Goal: Information Seeking & Learning: Find specific fact

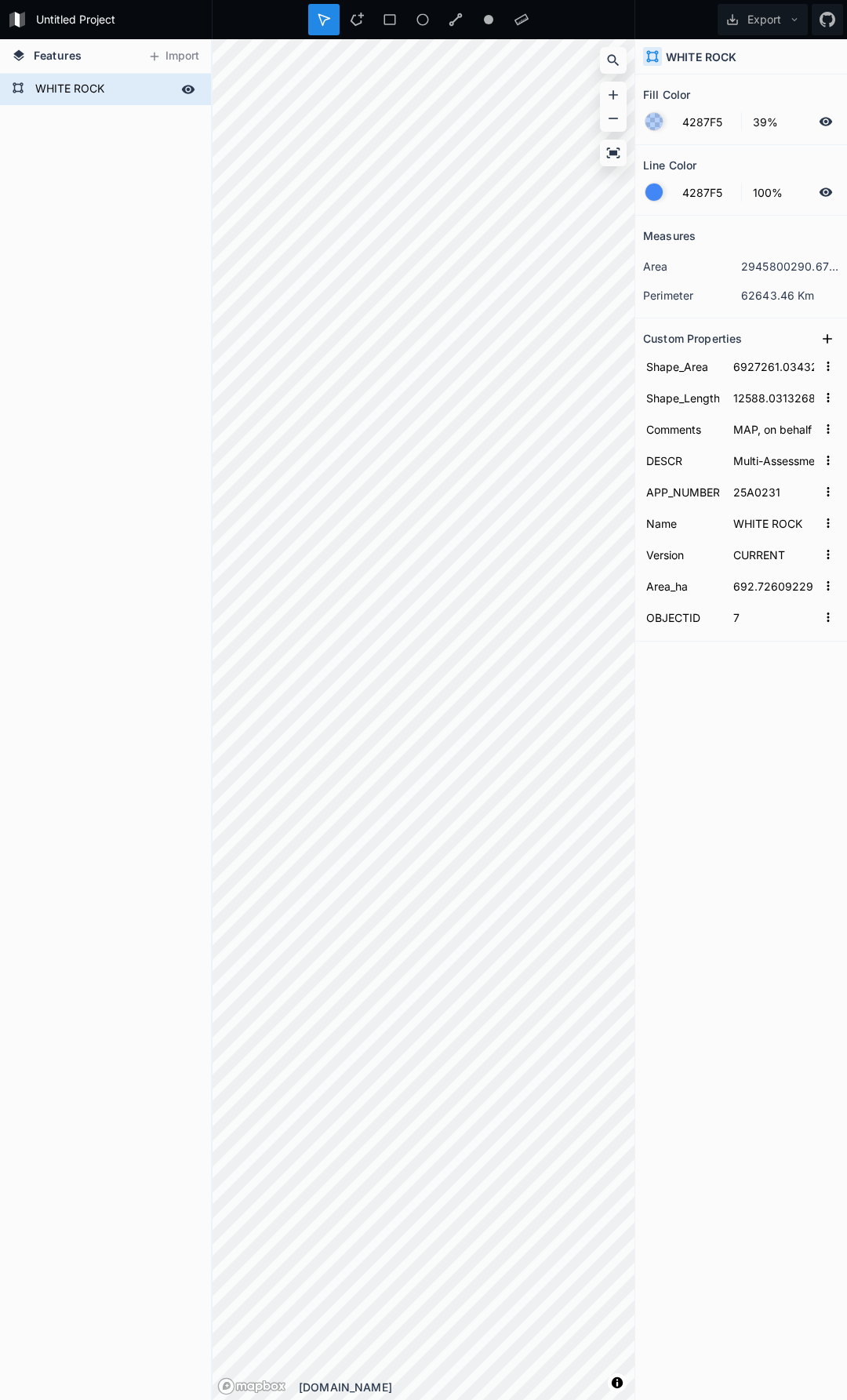
click at [103, 84] on form "WHITE ROCK" at bounding box center [104, 90] width 147 height 24
click at [103, 85] on form "WHITE ROCK" at bounding box center [104, 90] width 147 height 24
click at [681, 569] on div "Features Import WHITE ROCK © Mapbox © OpenStreetMap Improve this map © Mapbox ©…" at bounding box center [424, 719] width 847 height 1361
click at [190, 84] on icon at bounding box center [189, 90] width 15 height 15
click at [190, 93] on icon at bounding box center [189, 90] width 13 height 11
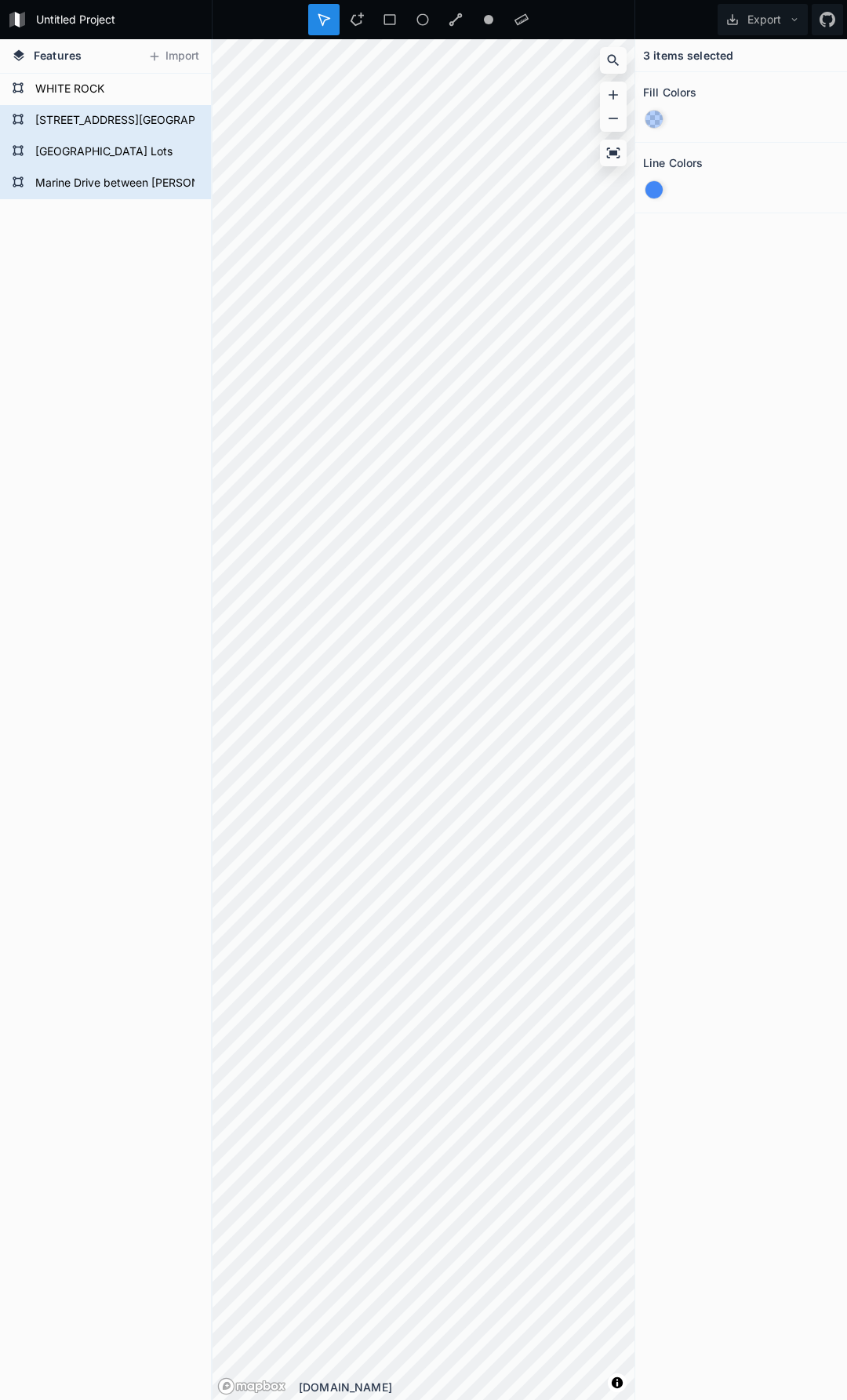
click at [56, 589] on div "Features Import Marine Drive between [PERSON_NAME][GEOGRAPHIC_DATA] and [PERSON…" at bounding box center [424, 719] width 847 height 1361
click at [131, 136] on div "[STREET_ADDRESS][GEOGRAPHIC_DATA] Access Ramp Redevelopment Project" at bounding box center [105, 121] width 211 height 32
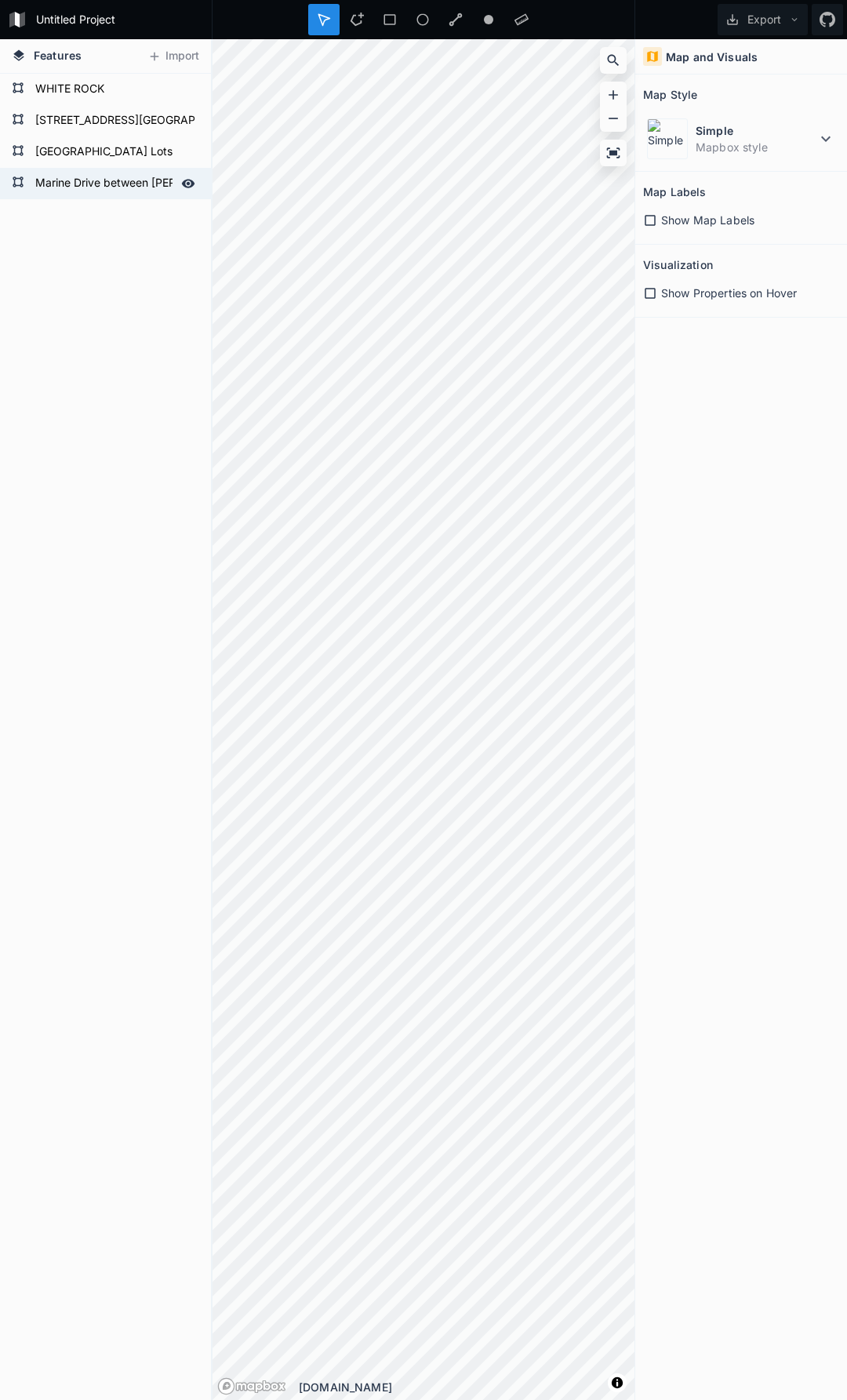
click at [56, 171] on form "Marine Drive between [PERSON_NAME][GEOGRAPHIC_DATA] and [PERSON_NAME][GEOGRAPHI…" at bounding box center [104, 183] width 147 height 24
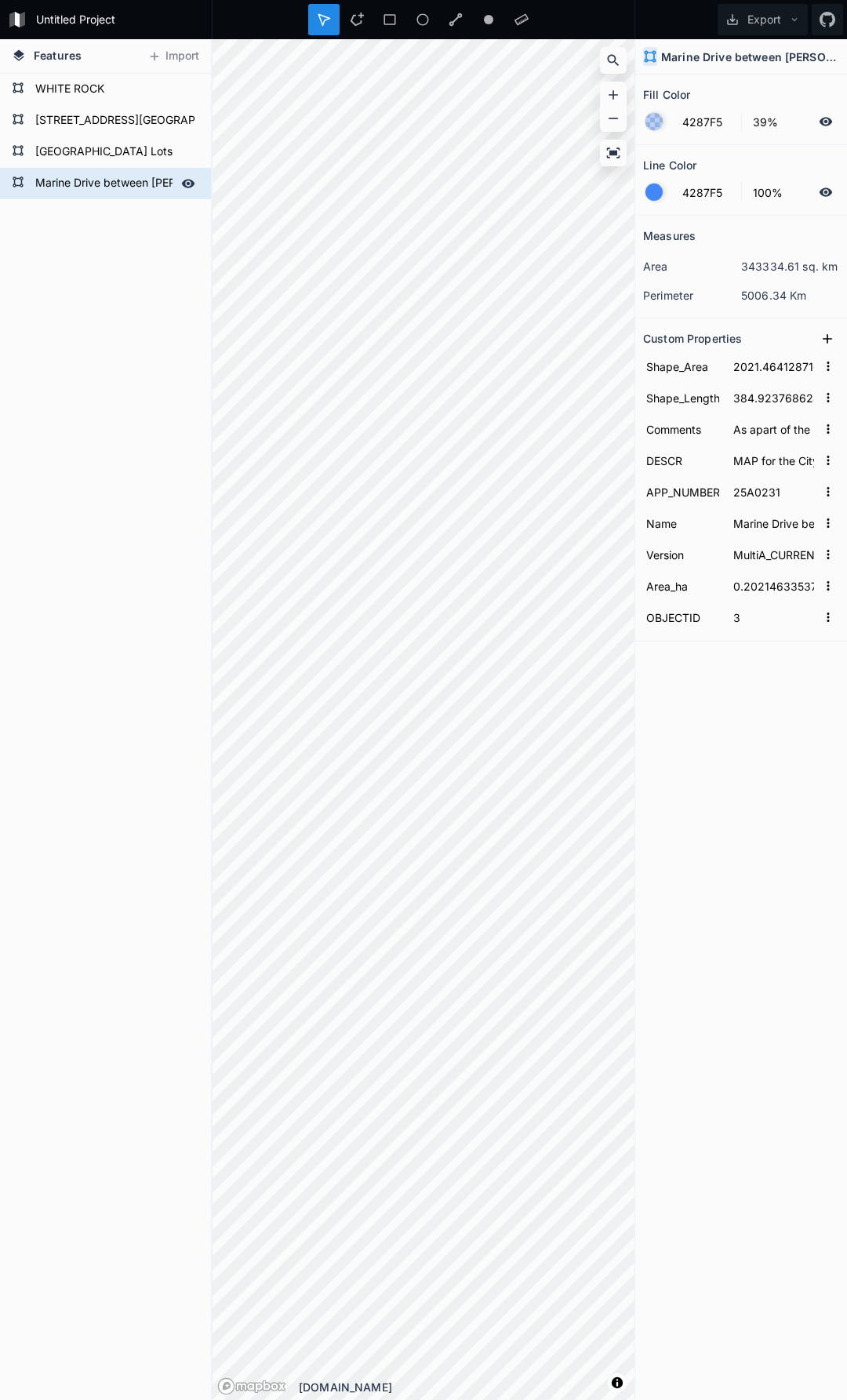
click at [56, 171] on form "Marine Drive between [PERSON_NAME][GEOGRAPHIC_DATA] and [PERSON_NAME][GEOGRAPHI…" at bounding box center [104, 183] width 147 height 24
click at [56, 171] on input "Marine Drive between [PERSON_NAME][GEOGRAPHIC_DATA] and [PERSON_NAME][GEOGRAPHI…" at bounding box center [104, 182] width 147 height 22
click at [778, 478] on form "APP_NUMBER 25A0231" at bounding box center [741, 491] width 196 height 32
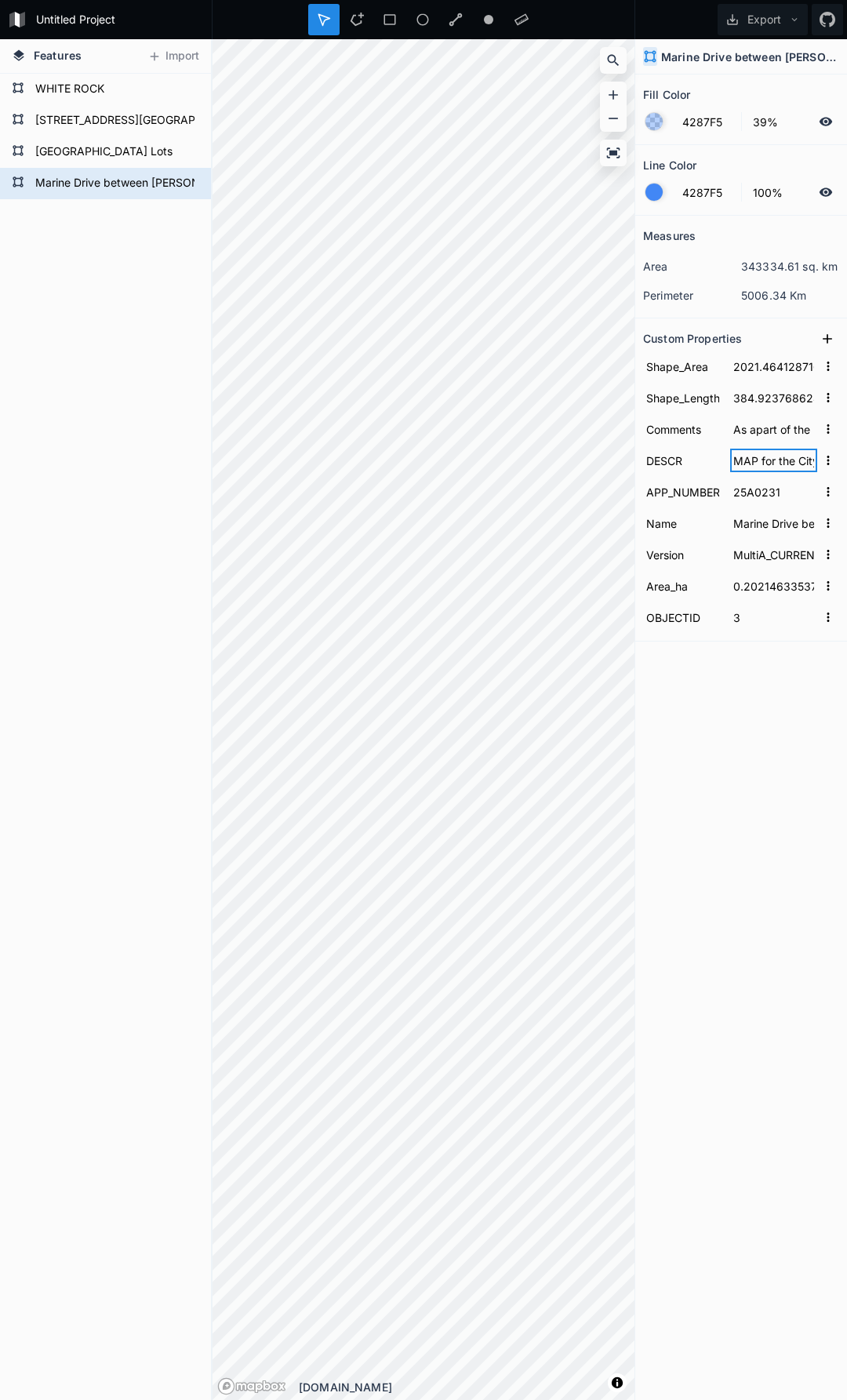
click at [783, 461] on input "MAP for the City of [GEOGRAPHIC_DATA]" at bounding box center [774, 461] width 87 height 24
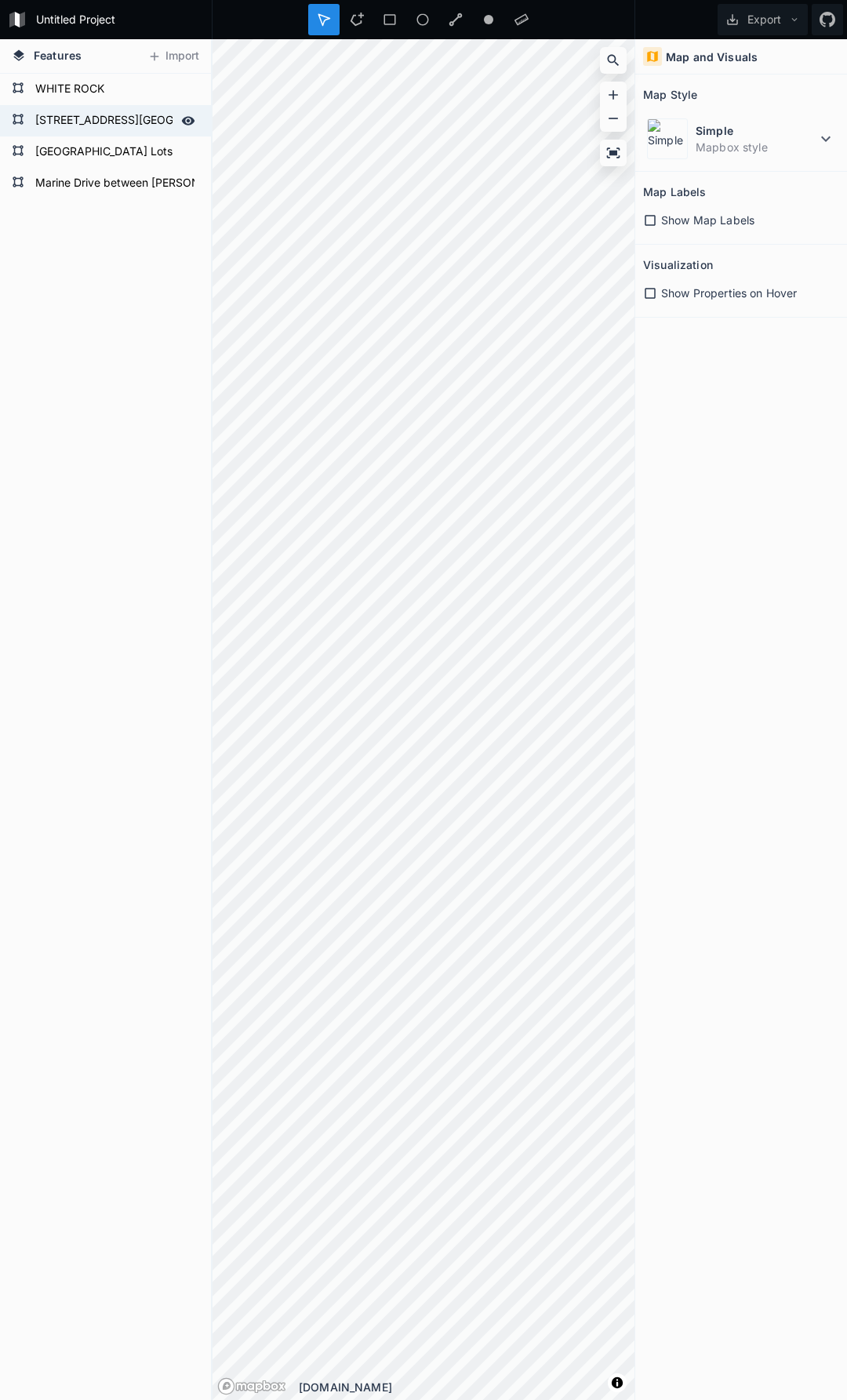
click at [54, 112] on form "[STREET_ADDRESS][GEOGRAPHIC_DATA] Access Ramp Redevelopment Project" at bounding box center [104, 121] width 147 height 24
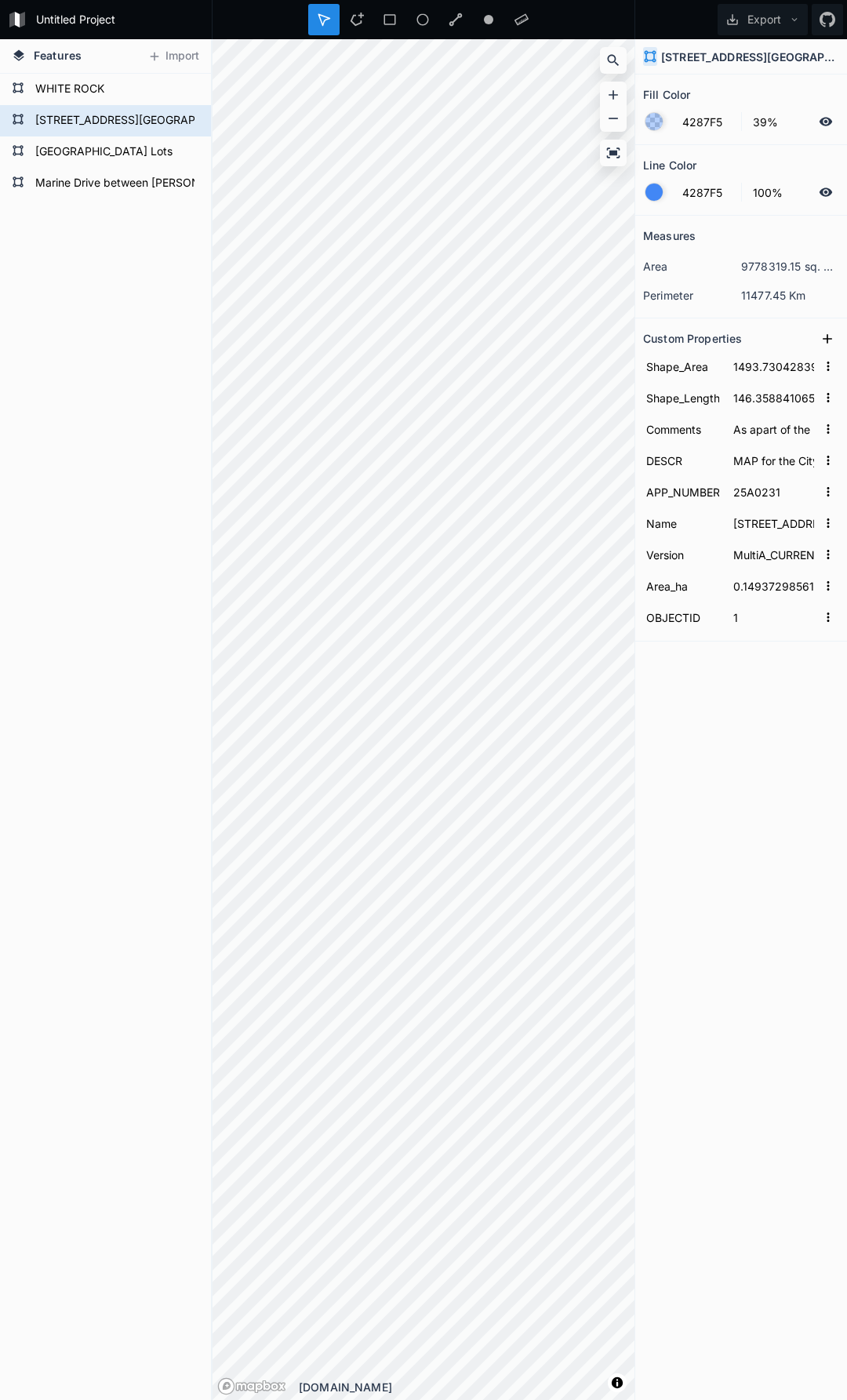
click at [728, 710] on div "Features Import Marine Drive between [PERSON_NAME][GEOGRAPHIC_DATA] and [PERSON…" at bounding box center [424, 719] width 847 height 1361
